Goal: Task Accomplishment & Management: Manage account settings

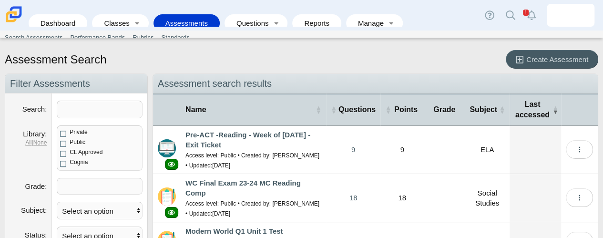
click at [262, 52] on div "Assessment Search Create Assessment" at bounding box center [302, 60] width 594 height 21
click at [123, 14] on link "Classes" at bounding box center [113, 23] width 33 height 18
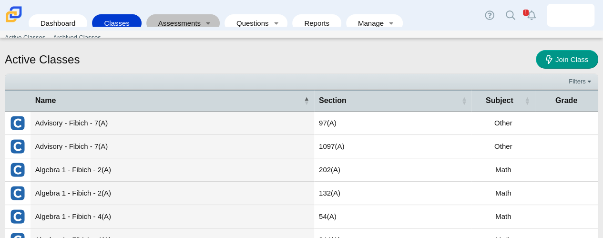
click at [174, 21] on link "Assessments" at bounding box center [176, 23] width 51 height 18
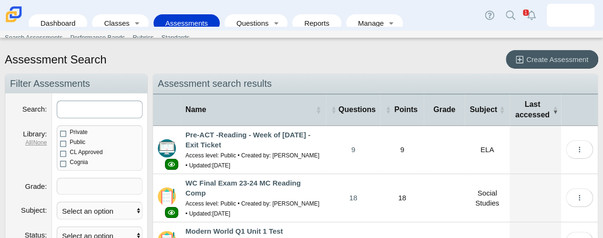
click at [75, 105] on input "Search" at bounding box center [100, 110] width 86 height 18
type input "math"
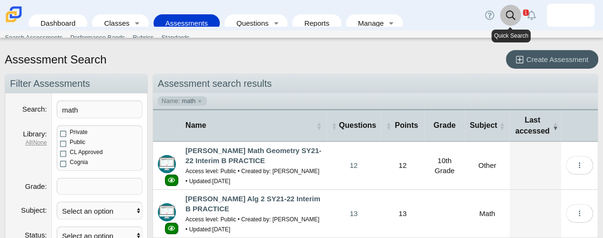
click at [515, 18] on icon at bounding box center [511, 15] width 10 height 10
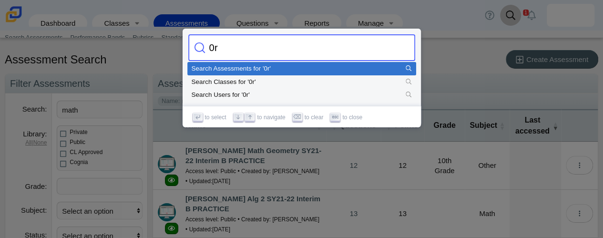
type input "0"
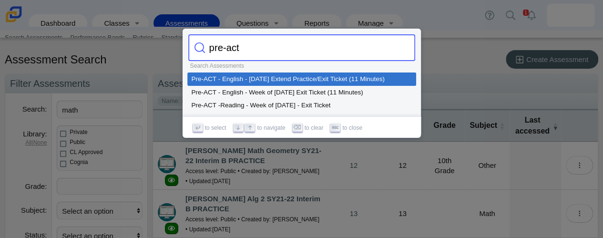
type input "pre-act"
click at [443, 70] on div at bounding box center [301, 119] width 603 height 238
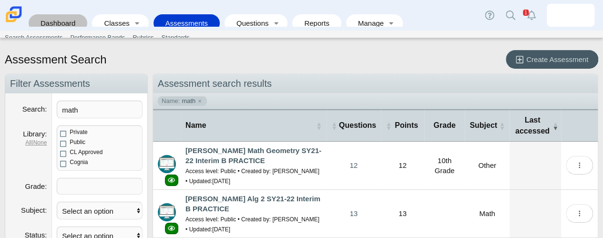
click at [66, 19] on link "Dashboard" at bounding box center [57, 23] width 49 height 18
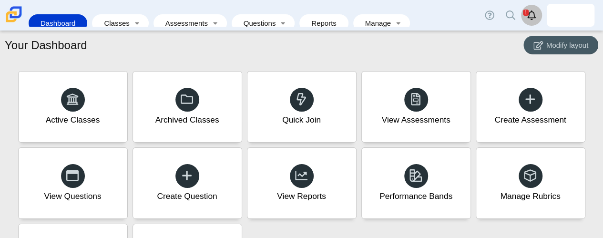
click at [526, 17] on link "Alerts" at bounding box center [531, 15] width 21 height 21
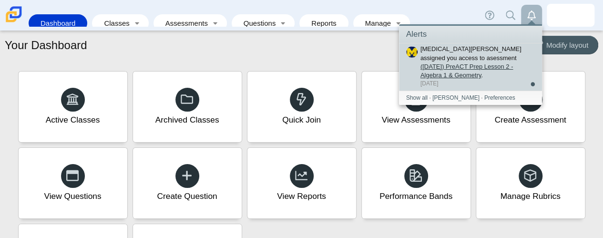
click at [461, 63] on link "([DATE]) PreACT Prep Lesson 2 - Algebra 1 & Geometry" at bounding box center [467, 71] width 93 height 16
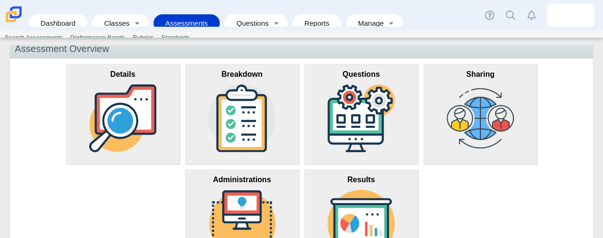
scroll to position [48, 0]
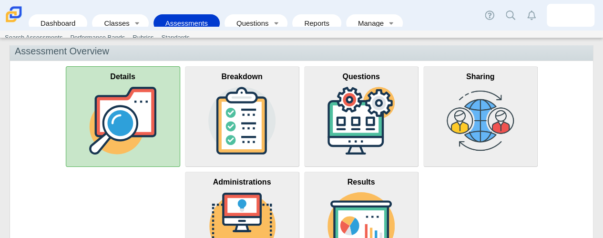
click at [147, 125] on img at bounding box center [123, 121] width 68 height 68
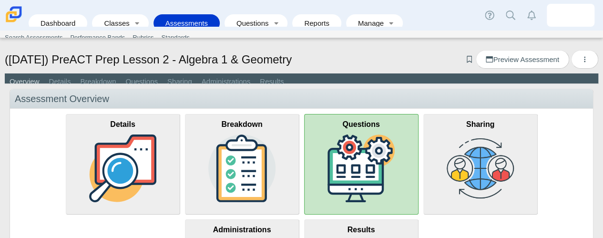
click at [315, 149] on link "Questions" at bounding box center [361, 164] width 114 height 101
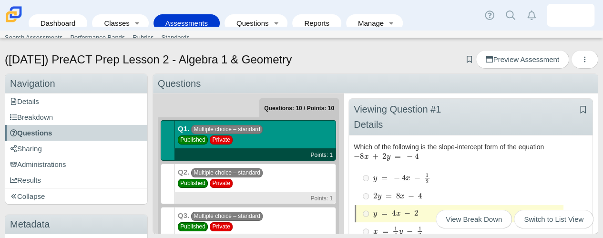
click at [277, 176] on div "Q2. Multiple choice – standard Published Private Points: 1" at bounding box center [255, 184] width 161 height 41
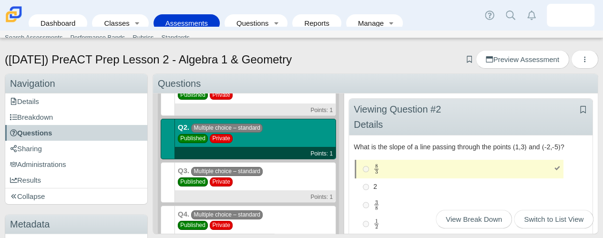
scroll to position [52, 0]
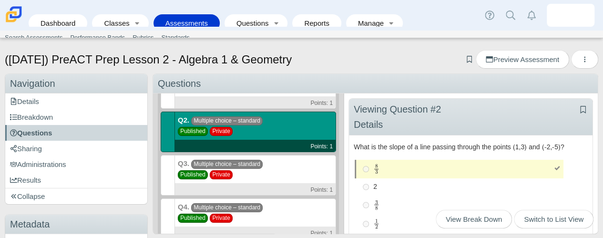
click at [297, 165] on div "Q3. Multiple choice – standard Published Private Points: 1" at bounding box center [255, 175] width 161 height 41
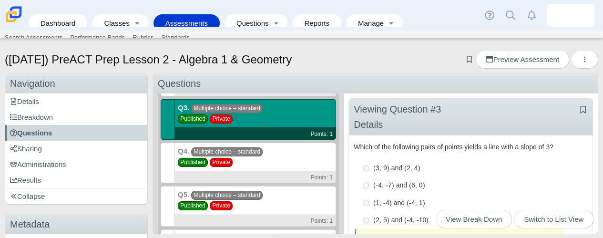
scroll to position [123, 0]
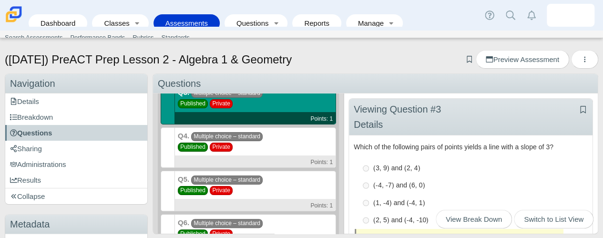
click at [291, 143] on div "Q4. Multiple choice – standard Published Private Points: 1" at bounding box center [255, 147] width 161 height 41
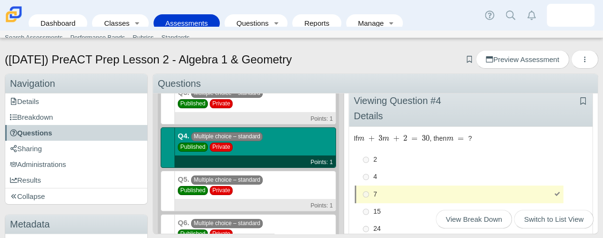
scroll to position [10, 0]
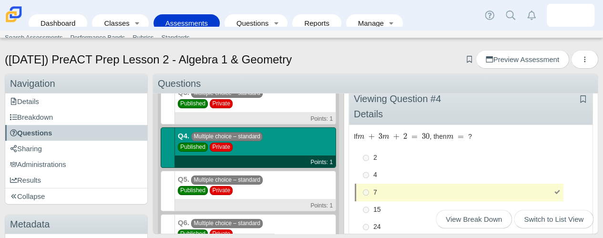
click at [259, 186] on div "Q5. Multiple choice – standard Published Private Points: 1" at bounding box center [255, 191] width 161 height 41
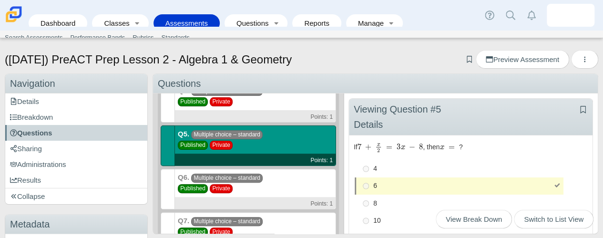
scroll to position [170, 0]
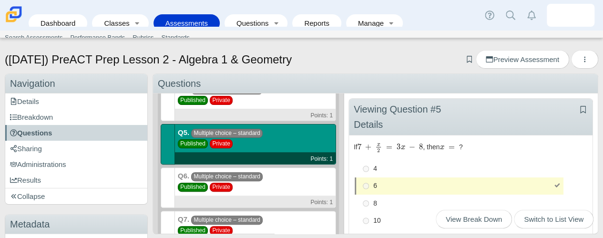
click at [323, 61] on div "(9/29/25) PreACT Prep Lesson 2 - Algebra 1 & Geometry Add bookmark Preview Asse…" at bounding box center [302, 60] width 594 height 21
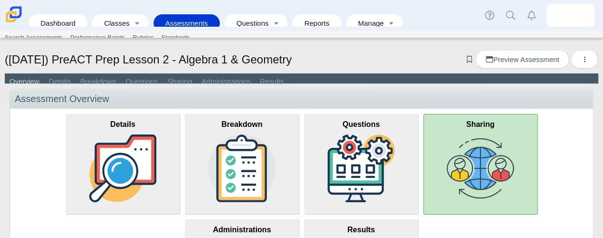
click at [460, 138] on link "Sharing" at bounding box center [481, 164] width 114 height 101
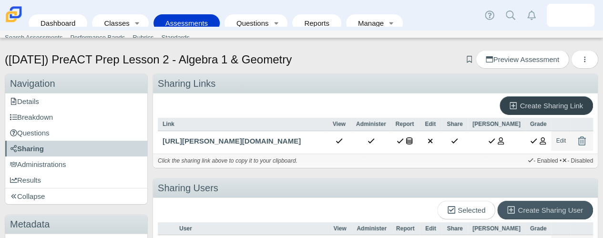
click at [569, 102] on span "Create Sharing Link" at bounding box center [551, 106] width 63 height 8
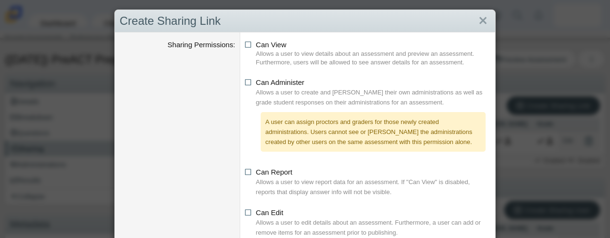
click at [194, 116] on dt at bounding box center [177, 119] width 125 height 90
click at [478, 19] on link "Close" at bounding box center [483, 21] width 15 height 16
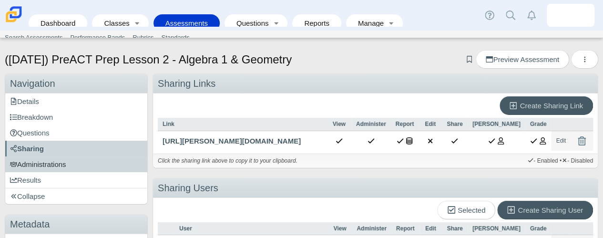
click at [65, 161] on span "Administrations" at bounding box center [38, 164] width 56 height 8
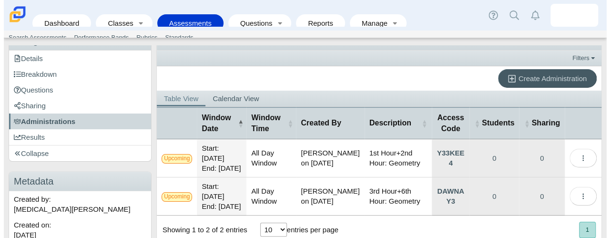
scroll to position [42, 0]
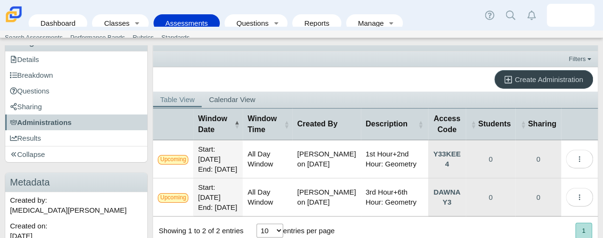
click at [519, 78] on span "Create Administration" at bounding box center [549, 79] width 68 height 8
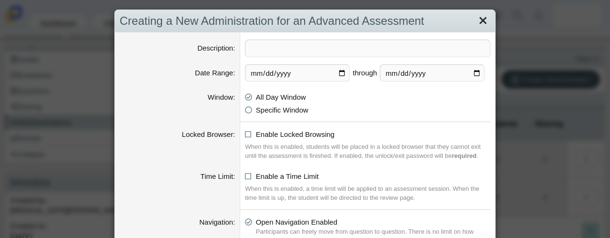
click at [476, 21] on link "Close" at bounding box center [483, 21] width 15 height 16
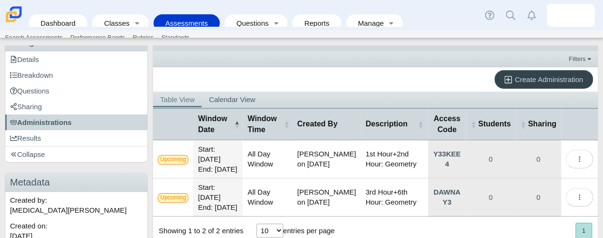
click at [521, 76] on span "Create Administration" at bounding box center [549, 79] width 68 height 8
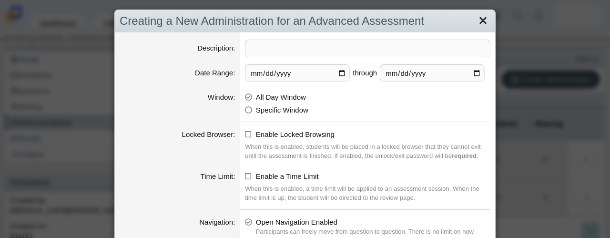
click at [480, 23] on link "Close" at bounding box center [483, 21] width 15 height 16
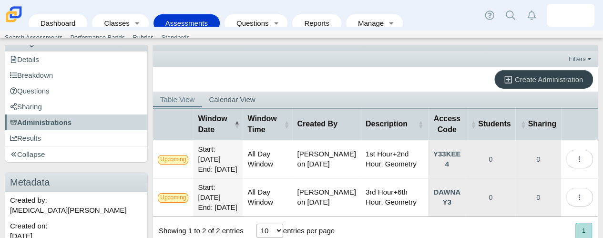
click at [515, 78] on span "Create Administration" at bounding box center [549, 79] width 68 height 8
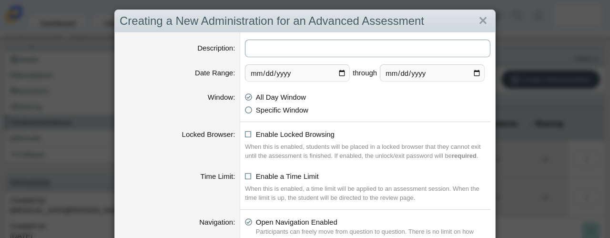
click at [369, 45] on input "Description" at bounding box center [368, 49] width 246 height 18
drag, startPoint x: 356, startPoint y: 49, endPoint x: 216, endPoint y: 63, distance: 140.5
click at [329, 46] on input "Fibich Algebra 2nd Hour" at bounding box center [368, 49] width 246 height 18
drag, startPoint x: 332, startPoint y: 51, endPoint x: 293, endPoint y: 48, distance: 39.7
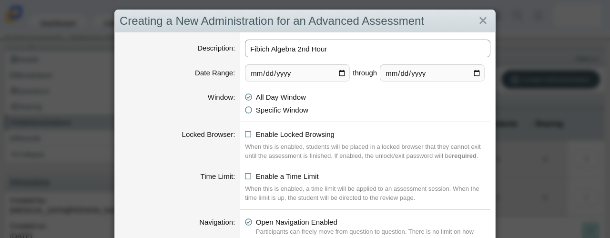
click at [293, 48] on input "Fibich Algebra 2nd Hour" at bounding box center [368, 49] width 246 height 18
type input "Fibich - Algebra"
click at [340, 71] on input "2025-09-28" at bounding box center [297, 72] width 105 height 17
type input "2025-09-29"
click at [474, 72] on input "2025-10-04" at bounding box center [432, 72] width 105 height 17
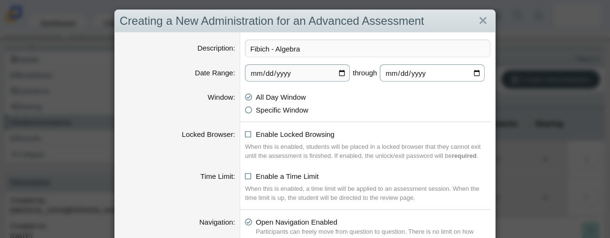
type input "2025-09-30"
click at [408, 115] on dd "All Day Window Specific Window 8:00 AM through 5:00 PM" at bounding box center [367, 105] width 255 height 33
click at [431, 112] on li "Specific Window 8:00 AM through 5:00 PM" at bounding box center [368, 110] width 246 height 10
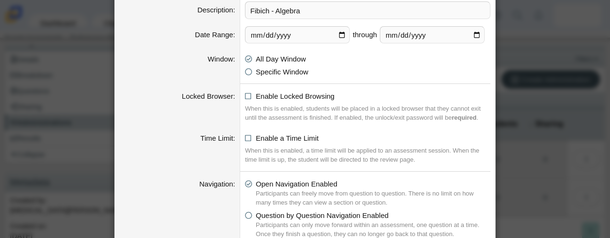
scroll to position [57, 0]
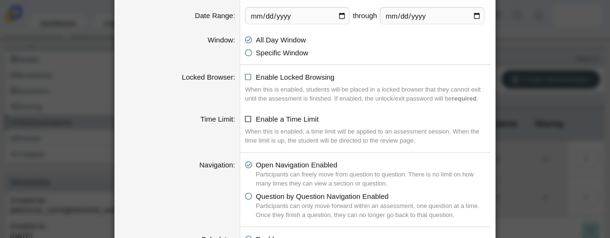
click at [256, 116] on span "Enable a Time Limit" at bounding box center [287, 119] width 63 height 8
click at [251, 116] on input "Enable a Time Limit" at bounding box center [248, 117] width 6 height 6
checkbox input "true"
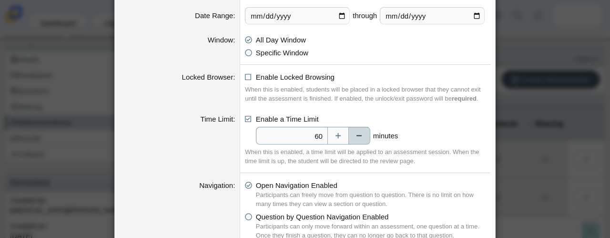
click at [358, 134] on button "Decrease" at bounding box center [359, 136] width 21 height 18
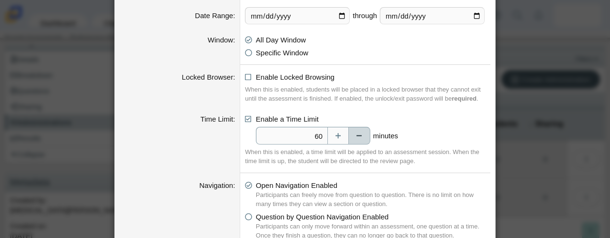
click at [358, 134] on button "Decrease" at bounding box center [359, 136] width 21 height 18
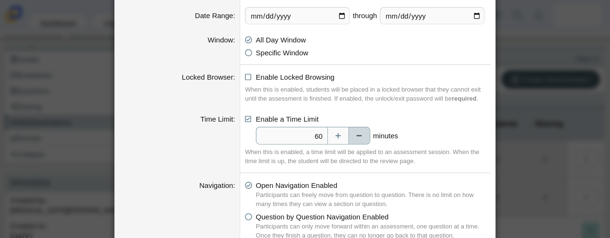
click at [358, 134] on button "Decrease" at bounding box center [359, 136] width 21 height 18
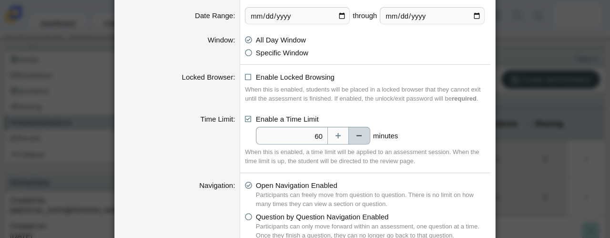
click at [358, 134] on button "Decrease" at bounding box center [359, 136] width 21 height 18
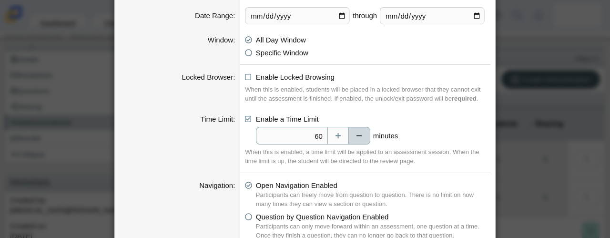
click at [358, 134] on button "Decrease" at bounding box center [359, 136] width 21 height 18
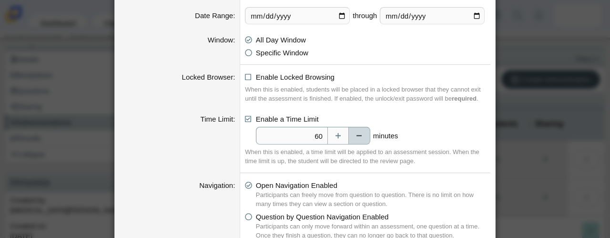
click at [358, 134] on button "Decrease" at bounding box center [359, 136] width 21 height 18
click at [432, 117] on li "Enable a Time Limit 60 minutes" at bounding box center [368, 129] width 246 height 31
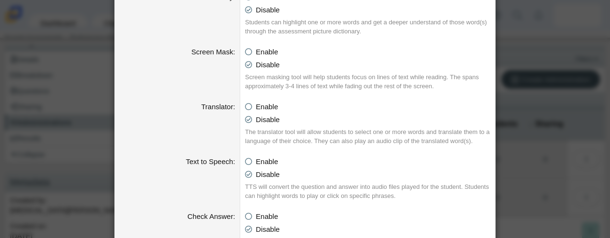
scroll to position [782, 0]
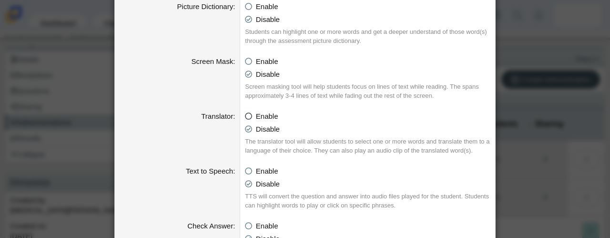
click at [245, 115] on icon at bounding box center [248, 114] width 7 height 7
click at [245, 115] on input "Enable" at bounding box center [248, 114] width 6 height 6
radio input "true"
click at [161, 130] on dt "Translator" at bounding box center [177, 135] width 125 height 55
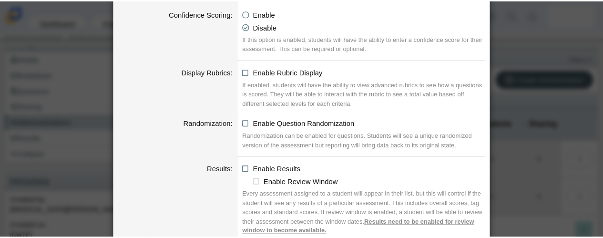
scroll to position [1082, 0]
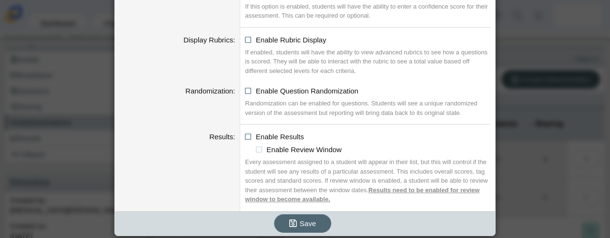
click at [296, 219] on icon "submit" at bounding box center [295, 223] width 10 height 10
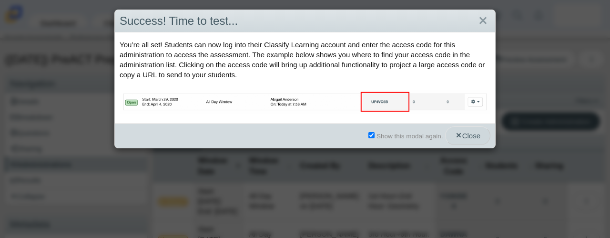
click at [457, 126] on button "Close" at bounding box center [467, 135] width 45 height 19
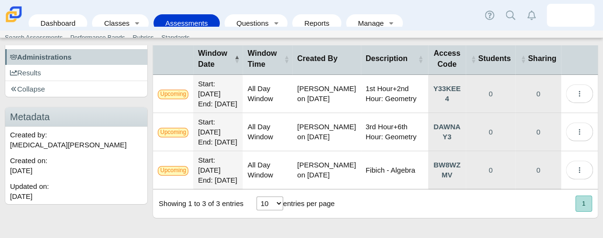
scroll to position [114, 0]
click at [441, 187] on link "BW8WZMV" at bounding box center [447, 170] width 38 height 38
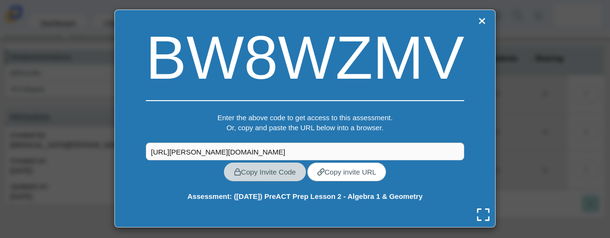
click at [277, 171] on link "Copy Invite Code" at bounding box center [265, 172] width 82 height 19
type textarea "BW8WZMV"
click at [479, 24] on link "Close" at bounding box center [482, 21] width 12 height 13
